Goal: Book appointment/travel/reservation

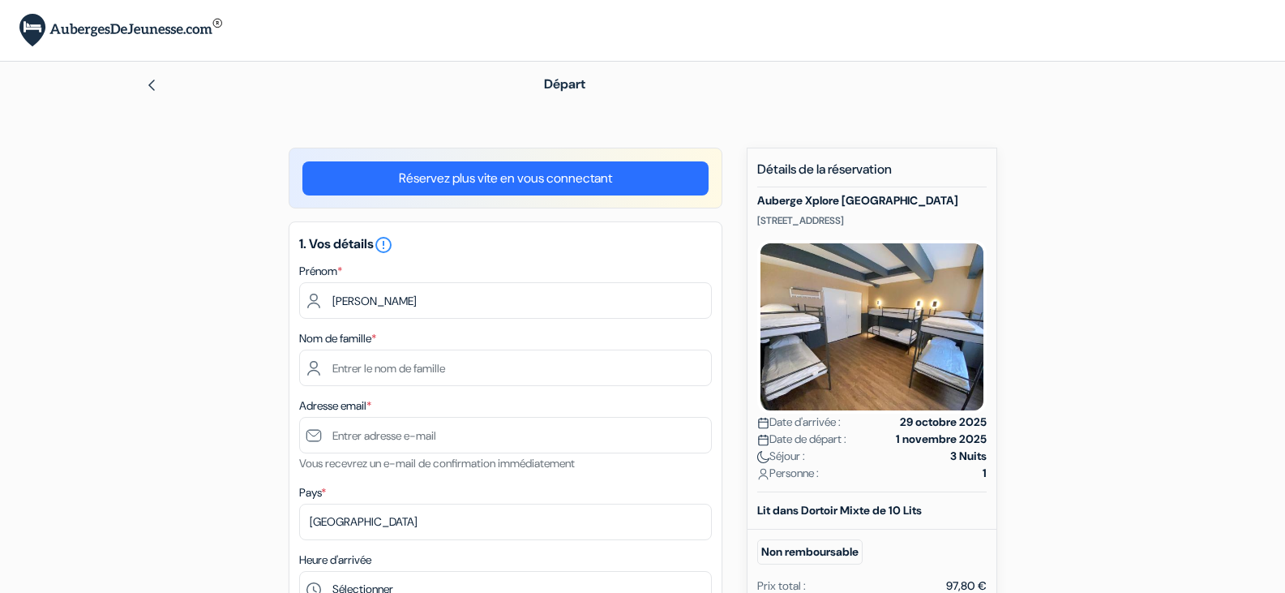
type input "[PERSON_NAME]"
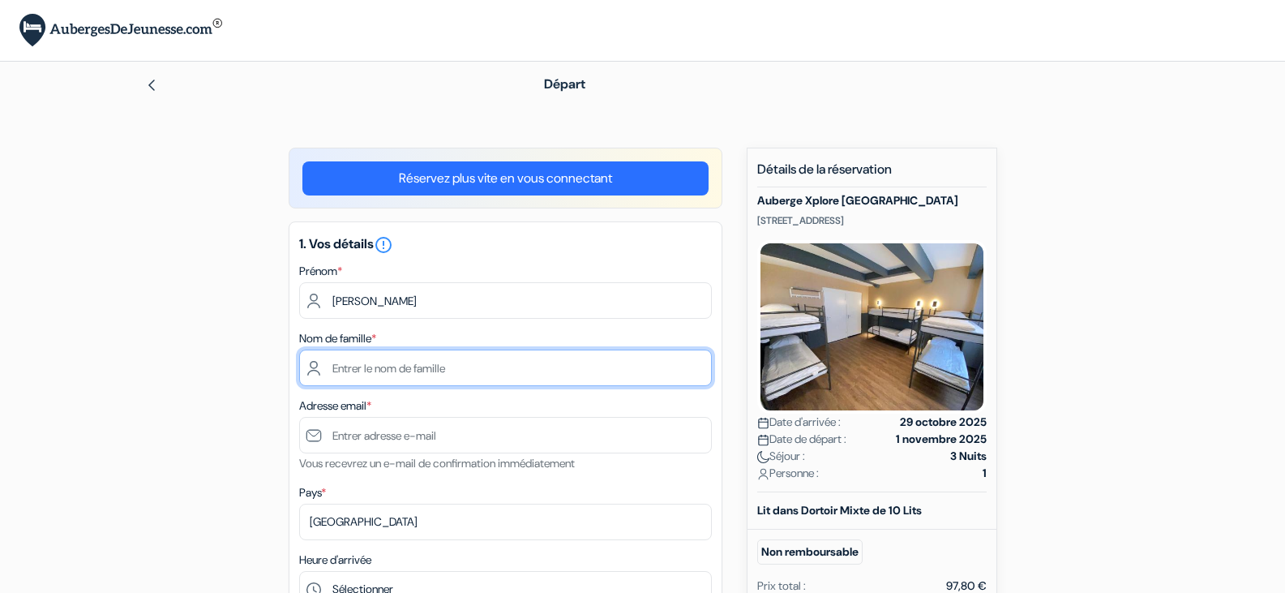
click at [391, 370] on input "text" at bounding box center [505, 367] width 413 height 36
type input "[DEMOGRAPHIC_DATA]"
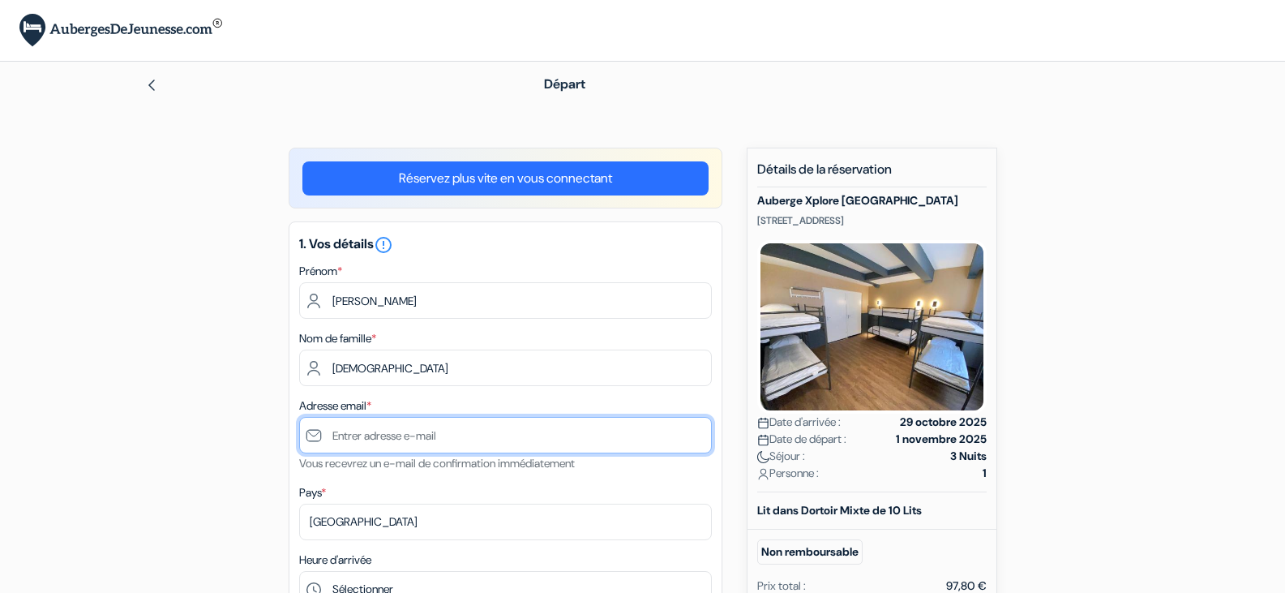
click at [421, 443] on input "text" at bounding box center [505, 435] width 413 height 36
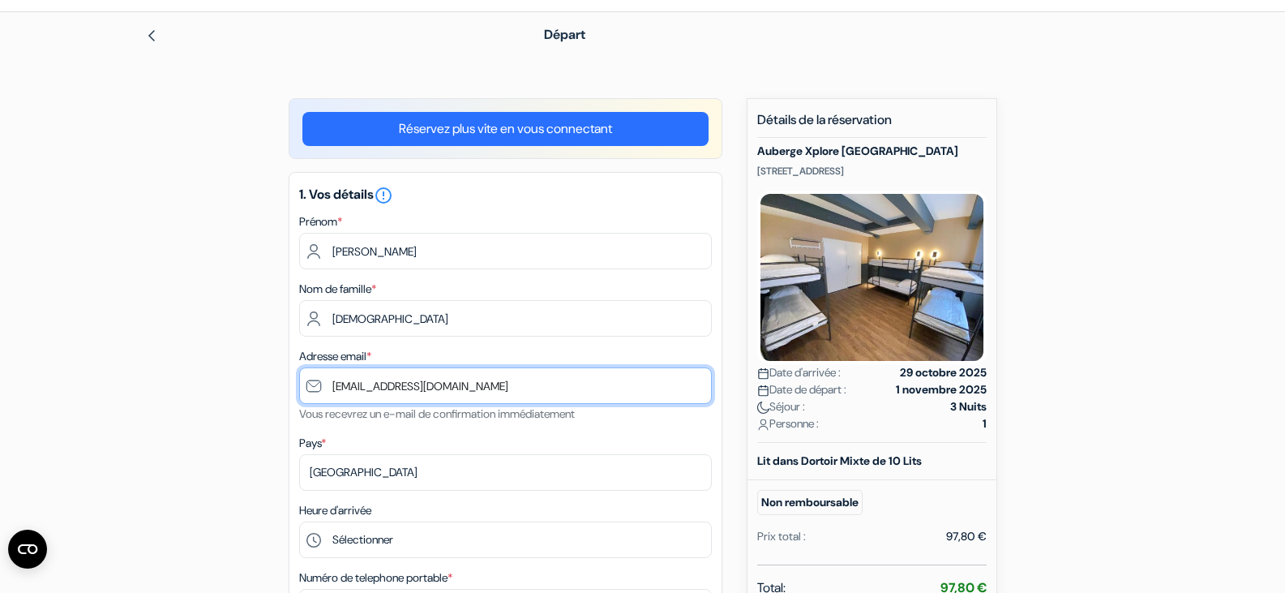
scroll to position [122, 0]
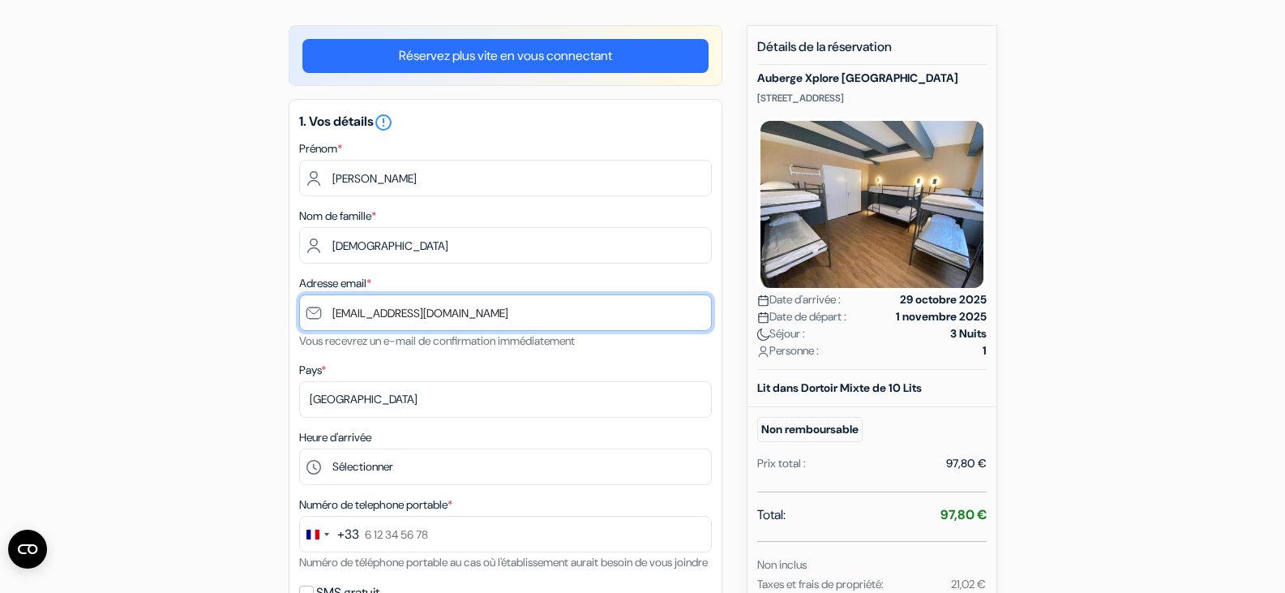
type input "[EMAIL_ADDRESS][DOMAIN_NAME]"
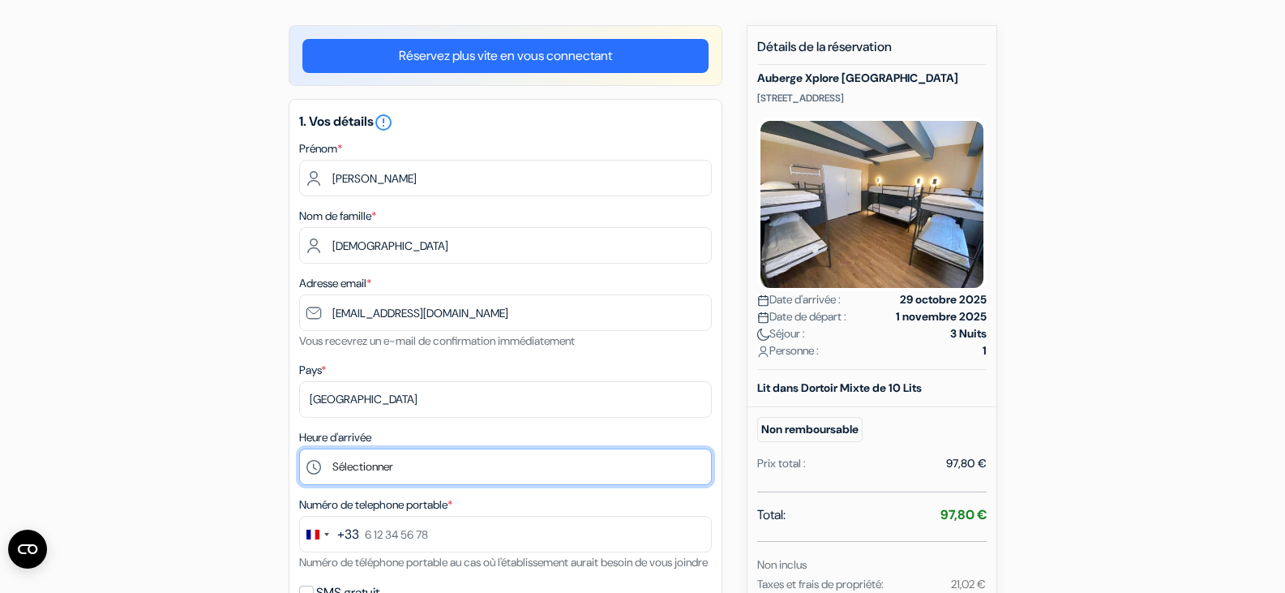
click at [392, 473] on select "Sélectionner 15:00 16:00 17:00 18:00 19:00 20:00 21:00 22:00 23:00 0:00" at bounding box center [505, 466] width 413 height 36
select select "15"
click at [299, 448] on select "Sélectionner 15:00 16:00 17:00 18:00 19:00 20:00 21:00 22:00 23:00 0:00" at bounding box center [505, 466] width 413 height 36
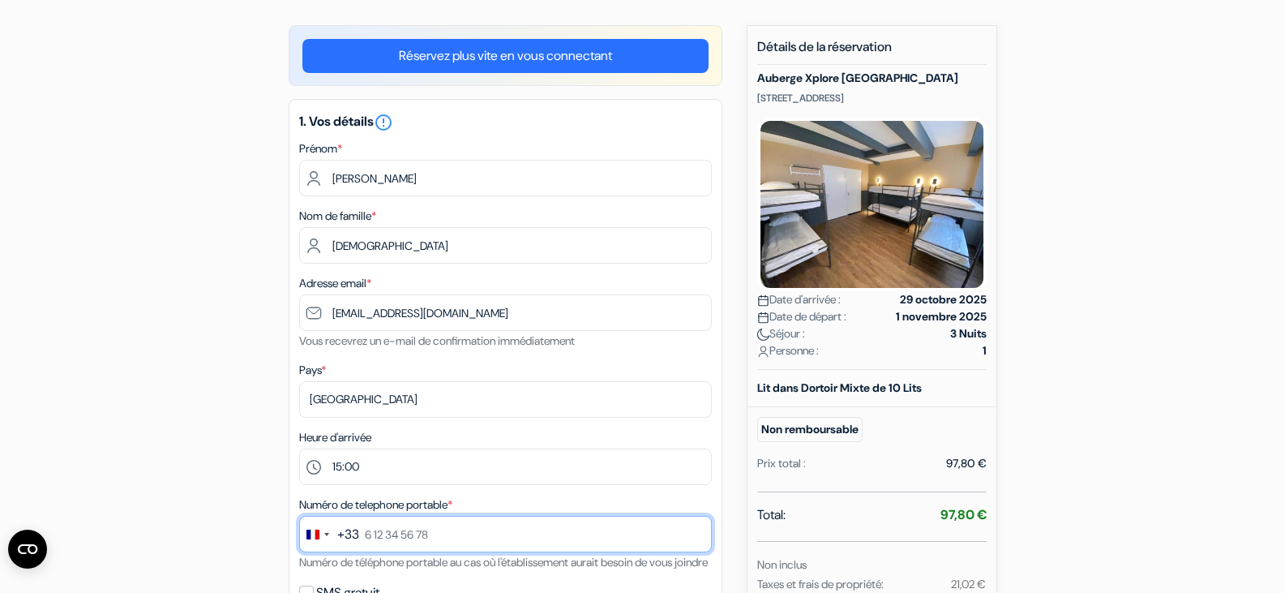
click at [427, 539] on input "text" at bounding box center [505, 534] width 413 height 36
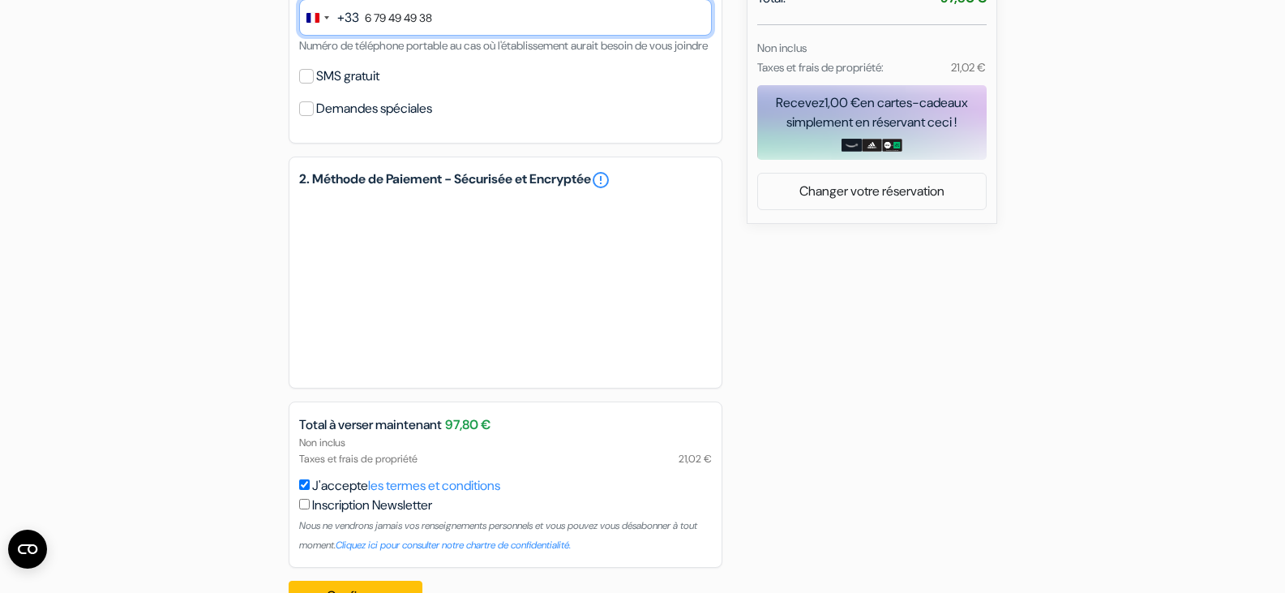
scroll to position [640, 0]
type input "6 79 49 49 38"
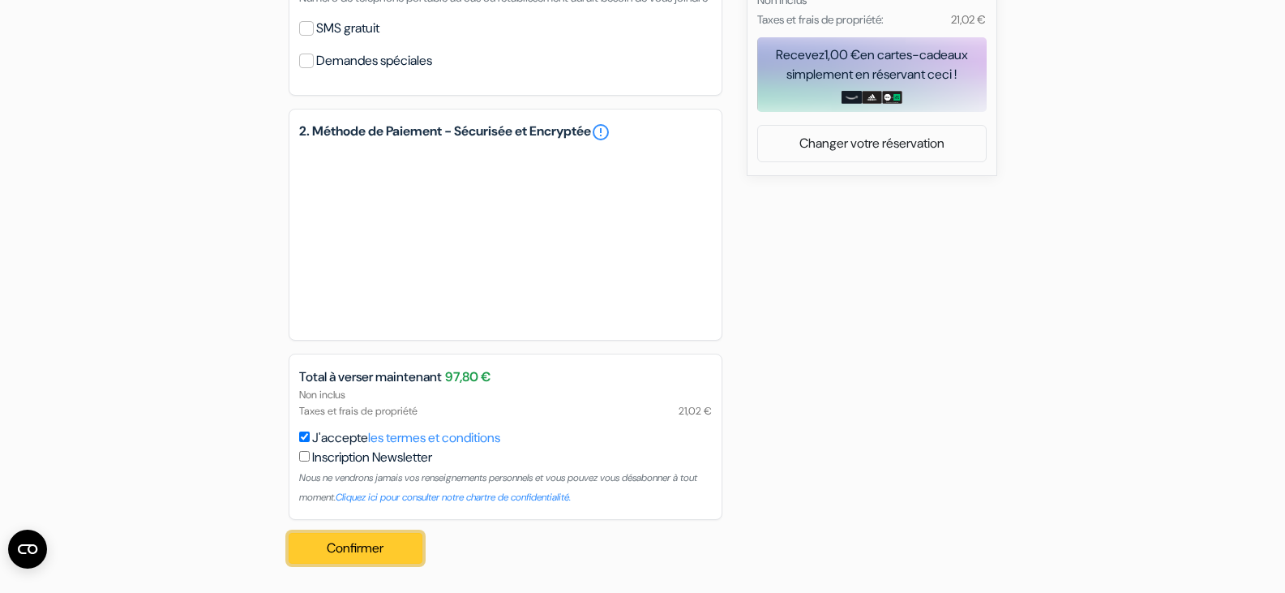
click at [379, 552] on button "Confirmer Loading..." at bounding box center [356, 548] width 135 height 31
click at [396, 552] on button "Confirmer Loading..." at bounding box center [356, 548] width 135 height 31
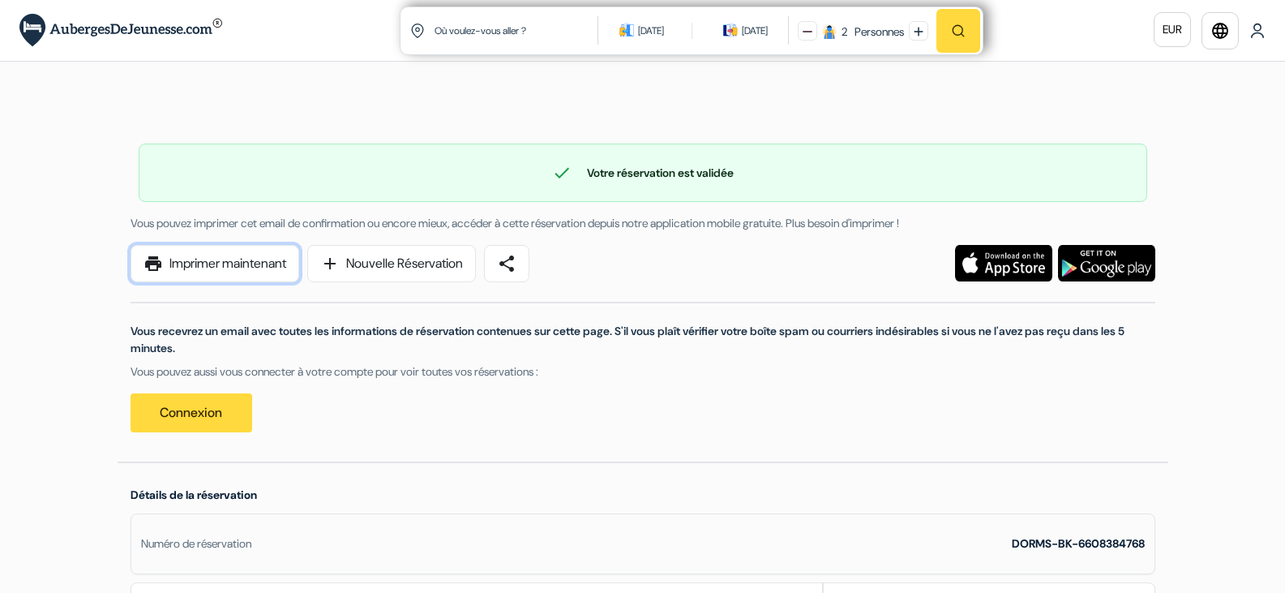
click at [220, 264] on link "print Imprimer maintenant" at bounding box center [214, 263] width 169 height 37
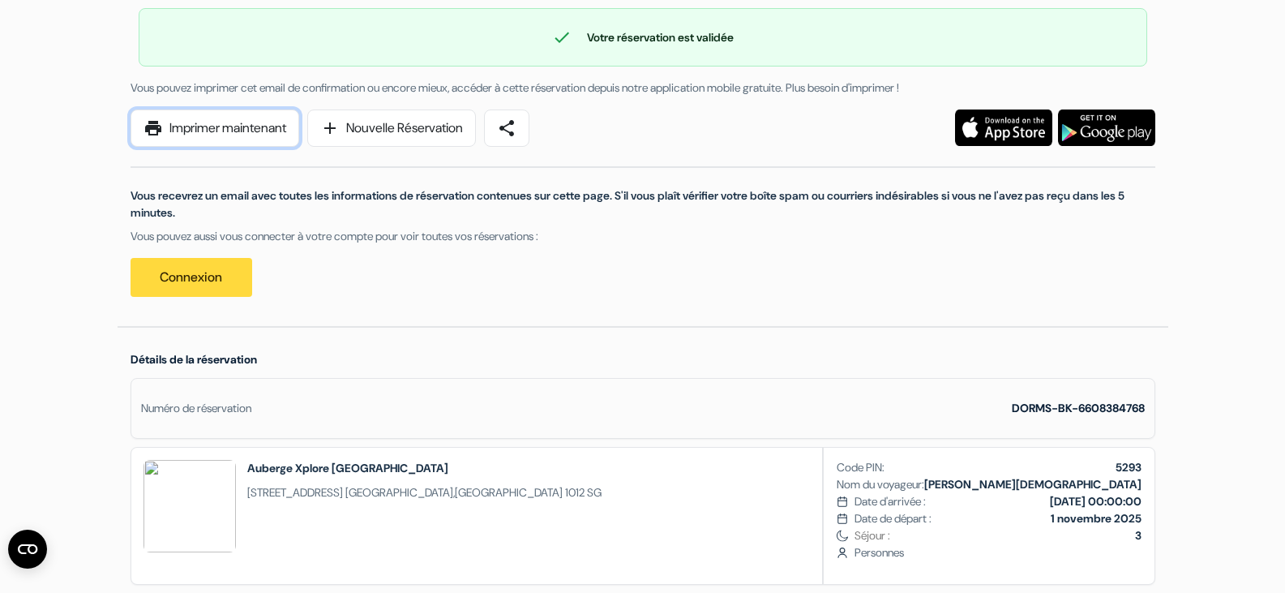
scroll to position [39, 0]
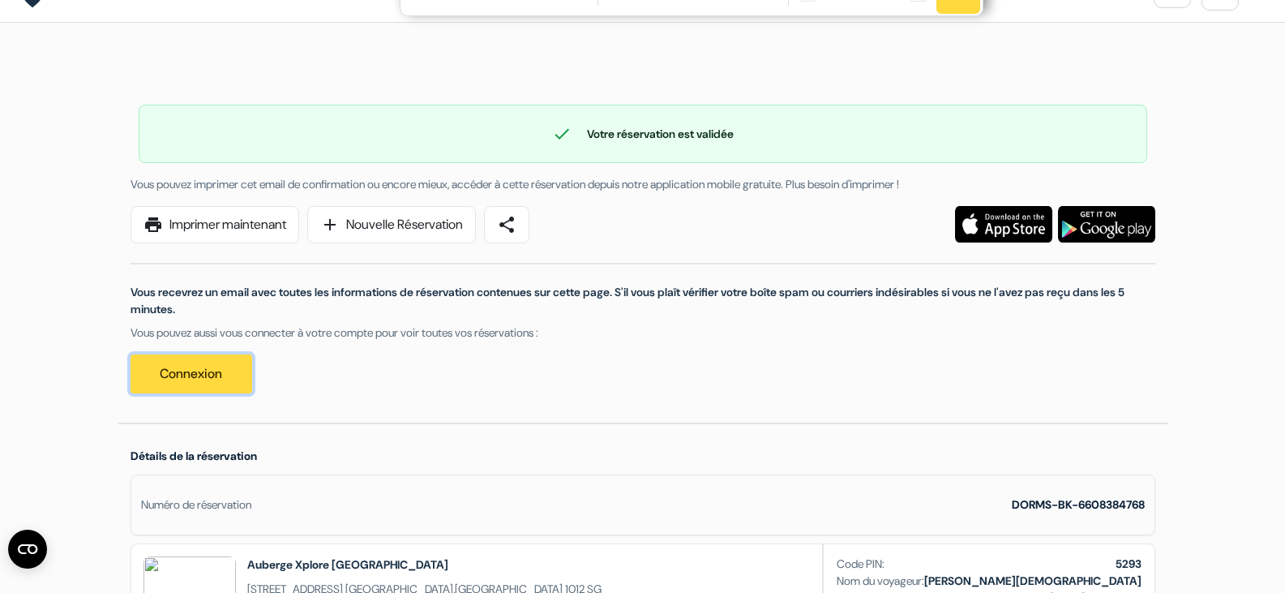
click at [172, 387] on link "Connexion" at bounding box center [191, 373] width 122 height 39
